Goal: Task Accomplishment & Management: Manage account settings

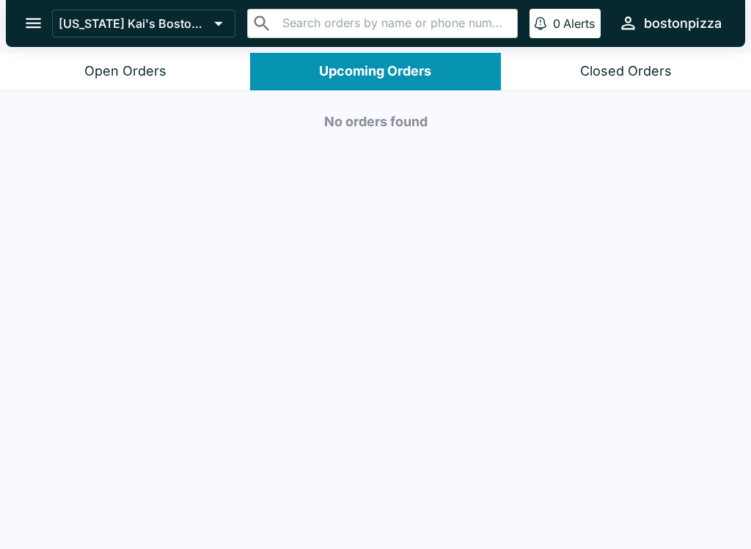
click at [134, 69] on div "Open Orders" at bounding box center [125, 71] width 82 height 17
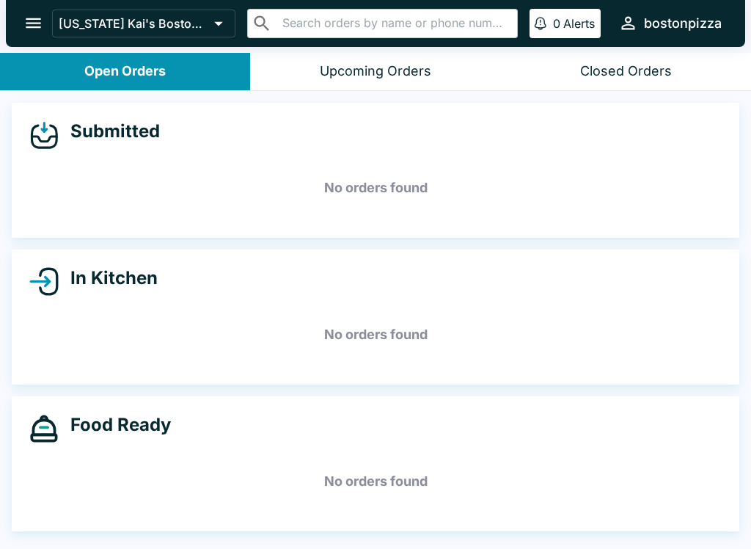
click at [37, 23] on icon "open drawer" at bounding box center [33, 23] width 15 height 10
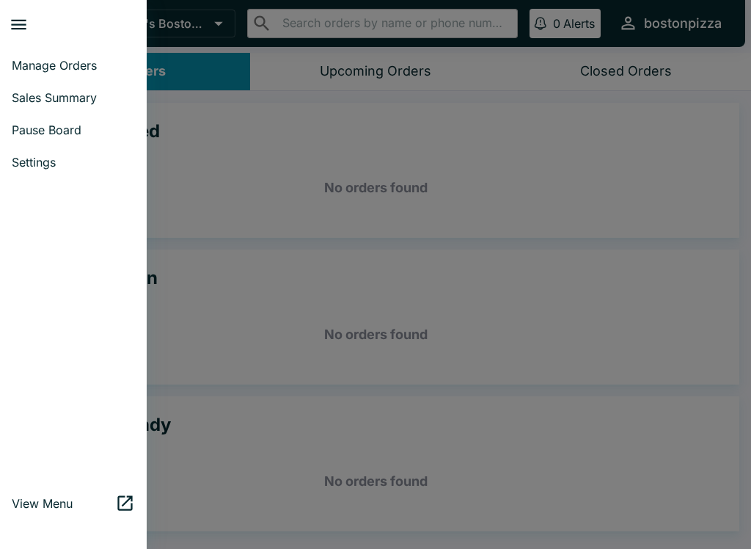
click at [40, 100] on span "Sales Summary" at bounding box center [73, 97] width 123 height 15
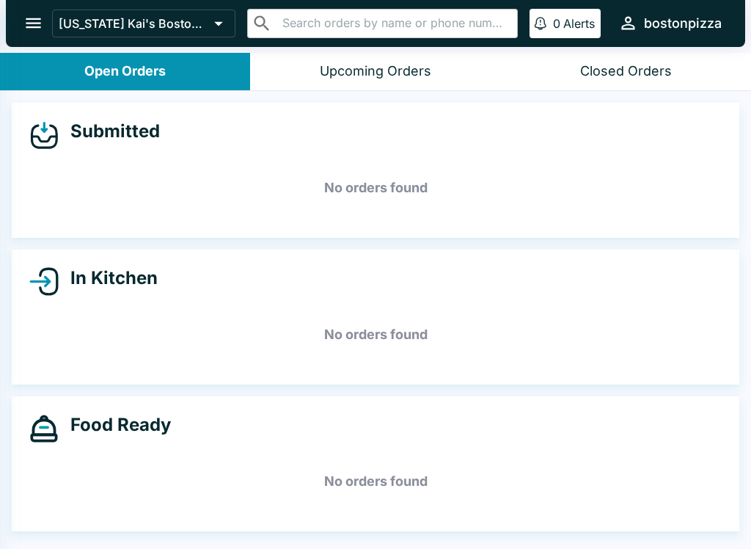
select select "03:00"
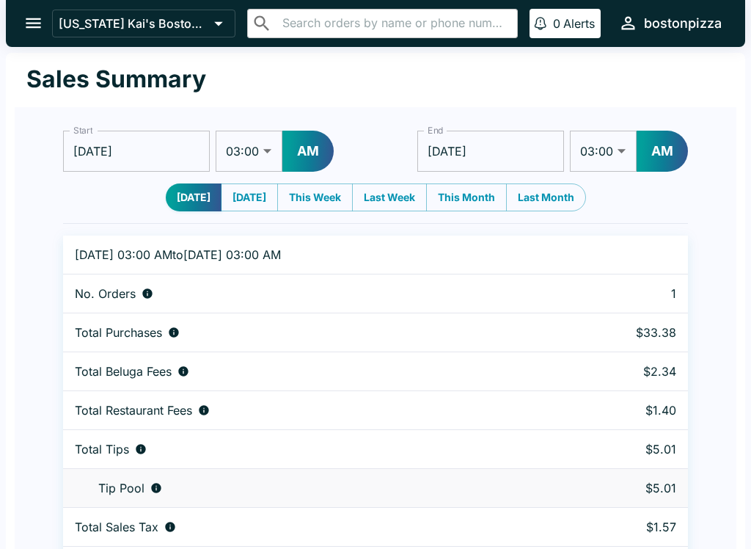
click at [32, 30] on icon "open drawer" at bounding box center [33, 23] width 20 height 20
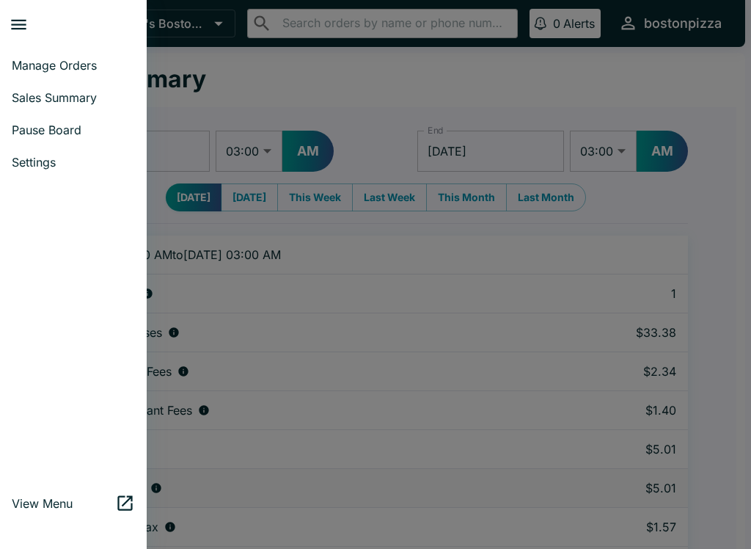
click at [52, 63] on span "Manage Orders" at bounding box center [73, 65] width 123 height 15
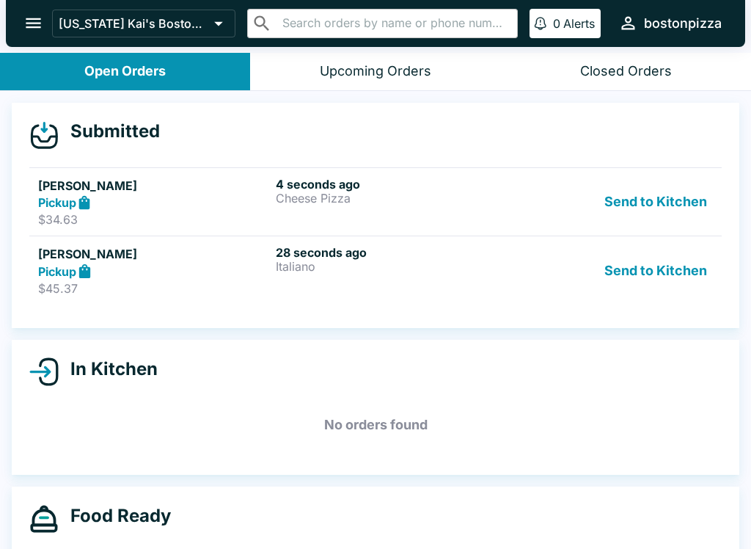
click at [227, 194] on div "Pickup" at bounding box center [154, 202] width 232 height 17
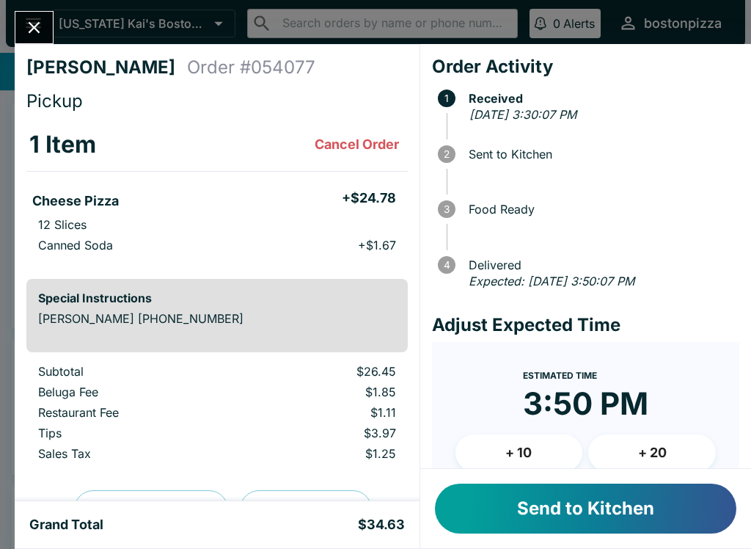
click at [561, 514] on button "Send to Kitchen" at bounding box center [586, 509] width 302 height 50
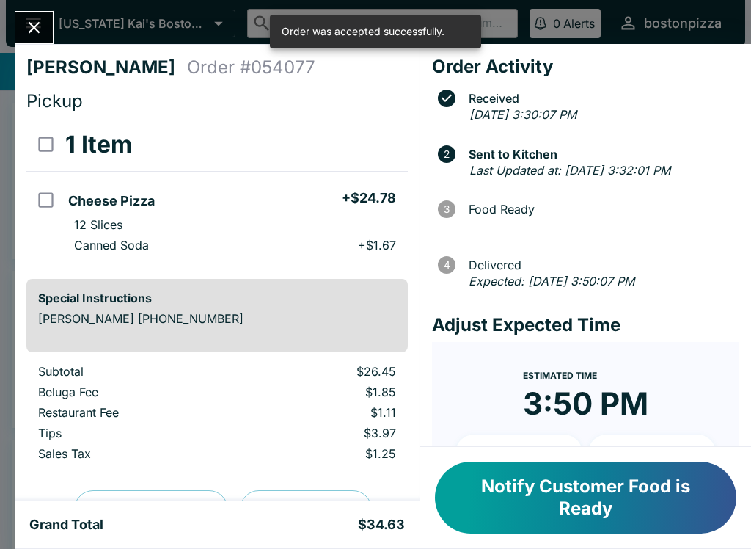
click at [29, 21] on icon "Close" at bounding box center [34, 28] width 20 height 20
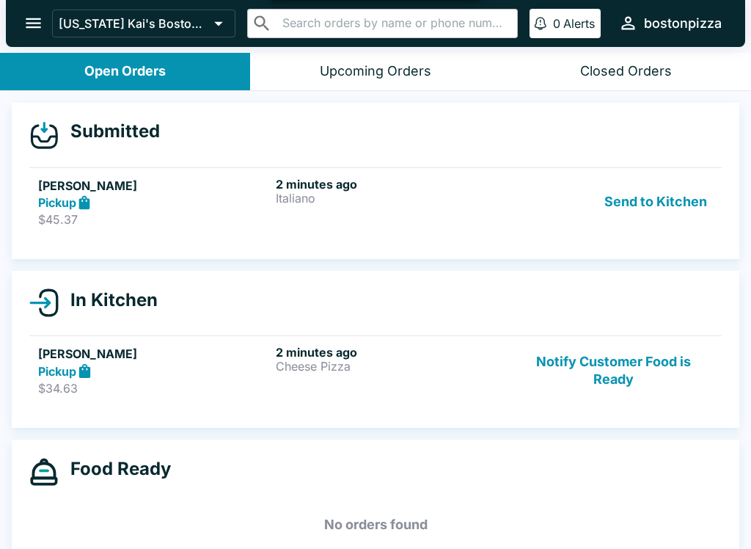
click at [159, 193] on h5 "[PERSON_NAME]" at bounding box center [154, 186] width 232 height 18
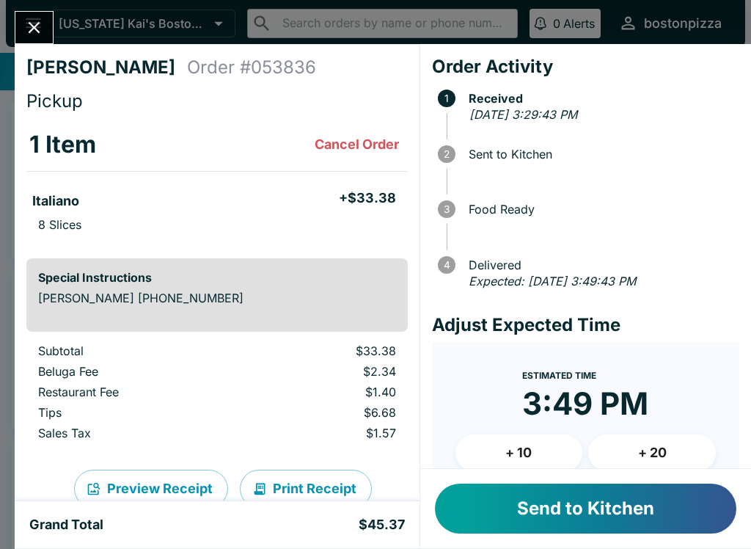
click at [520, 444] on button "+ 10" at bounding box center [520, 452] width 128 height 37
click at [572, 509] on button "Send to Kitchen" at bounding box center [586, 509] width 302 height 50
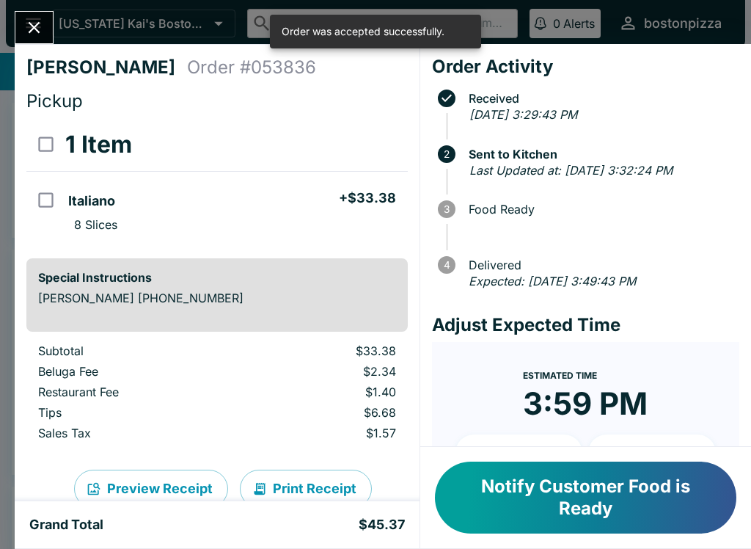
click at [36, 26] on icon "Close" at bounding box center [35, 28] width 12 height 12
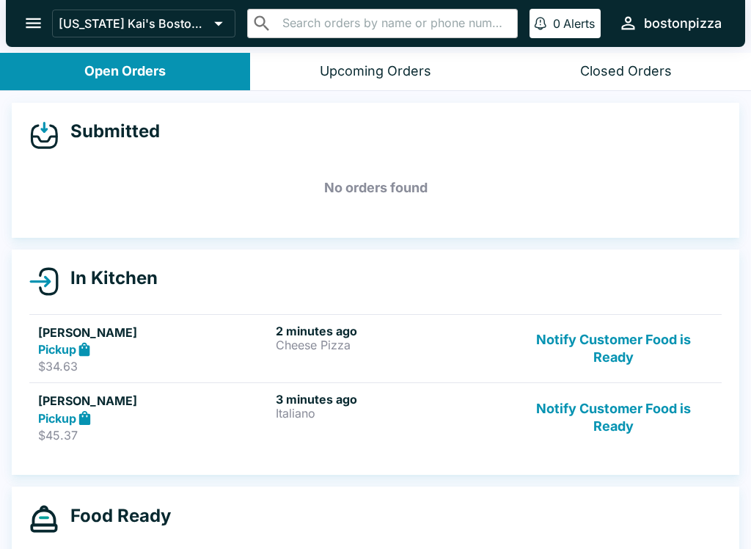
click at [590, 335] on button "Notify Customer Food is Ready" at bounding box center [613, 349] width 199 height 51
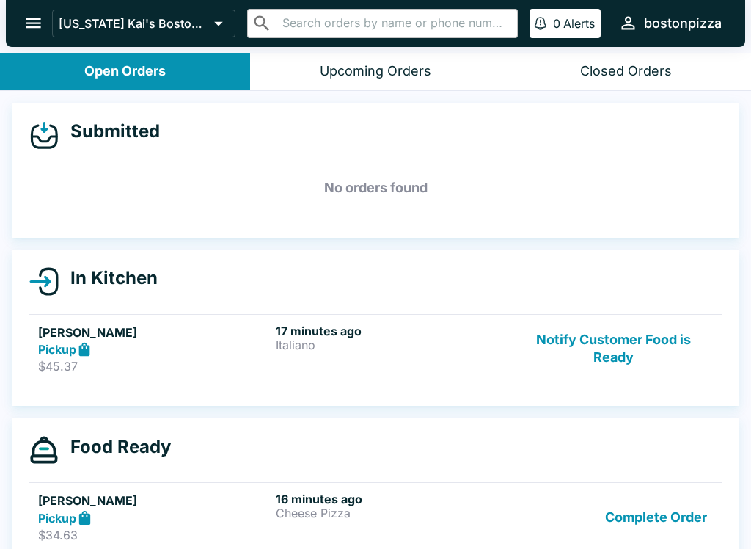
click at [250, 333] on h5 "[PERSON_NAME]" at bounding box center [154, 333] width 232 height 18
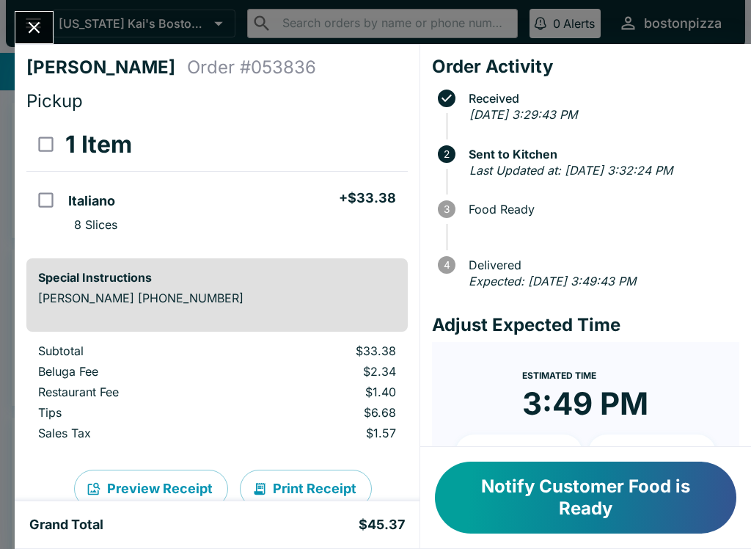
click at [30, 22] on icon "Close" at bounding box center [34, 28] width 20 height 20
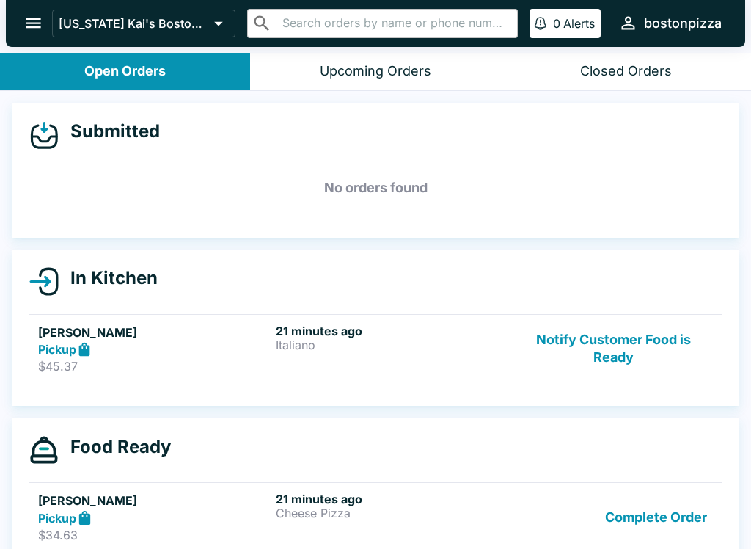
click at [607, 351] on button "Notify Customer Food is Ready" at bounding box center [613, 349] width 199 height 51
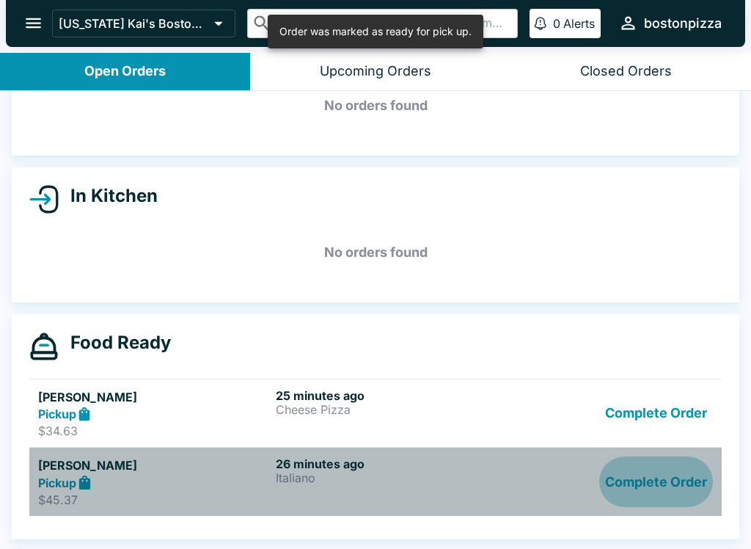
click at [680, 478] on button "Complete Order" at bounding box center [657, 481] width 114 height 51
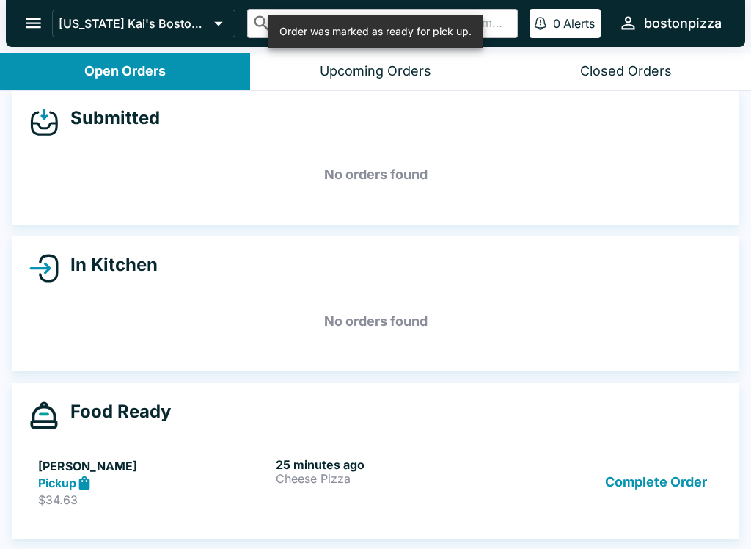
scroll to position [13, 0]
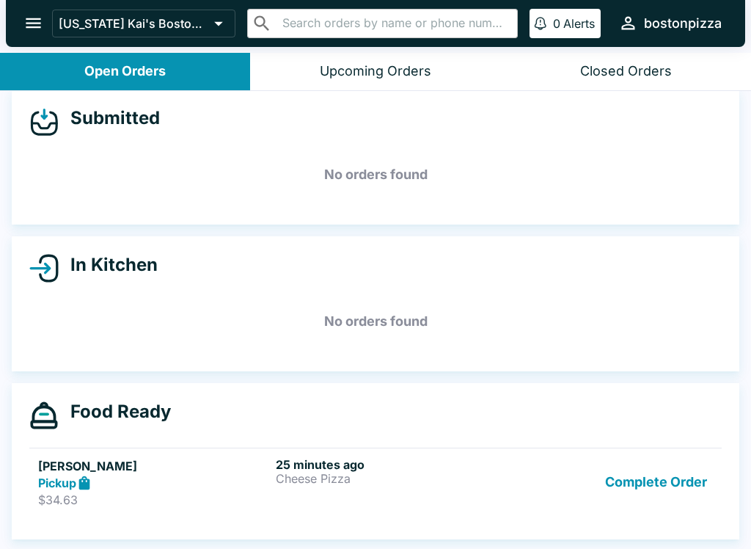
click at [235, 458] on h5 "[PERSON_NAME]" at bounding box center [154, 466] width 232 height 18
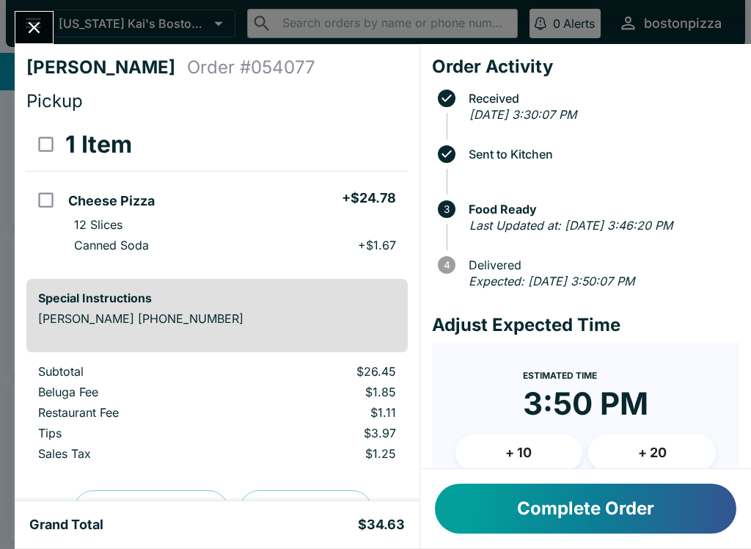
click at [29, 19] on icon "Close" at bounding box center [34, 28] width 20 height 20
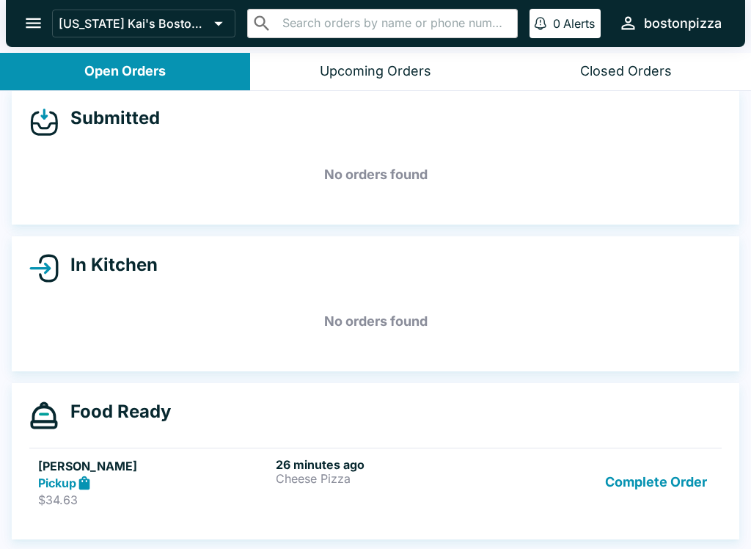
click at [331, 487] on div "26 minutes ago Cheese Pizza" at bounding box center [392, 482] width 232 height 51
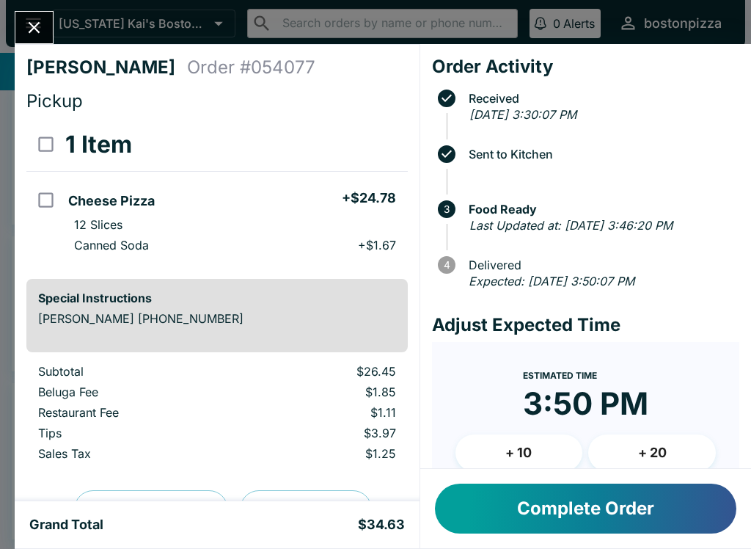
click at [24, 21] on icon "Close" at bounding box center [34, 28] width 20 height 20
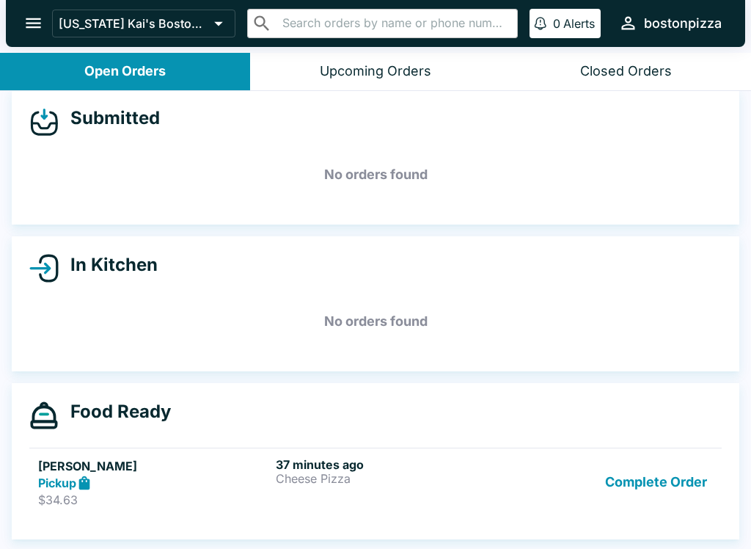
click at [208, 476] on div "Pickup" at bounding box center [154, 483] width 232 height 17
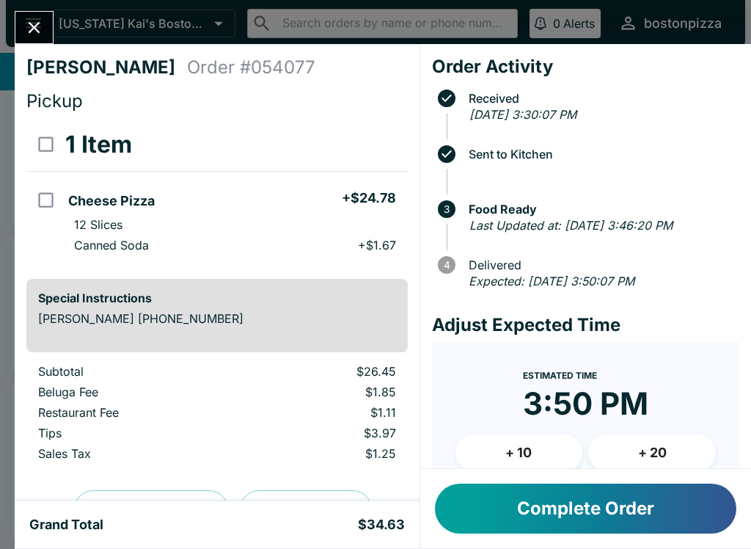
click at [23, 32] on button "Close" at bounding box center [33, 28] width 37 height 32
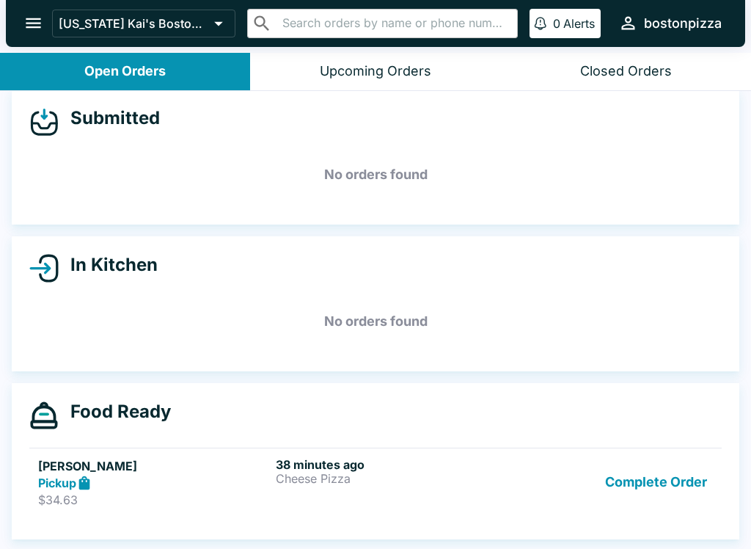
click at [652, 487] on button "Complete Order" at bounding box center [657, 482] width 114 height 51
